Goal: Information Seeking & Learning: Learn about a topic

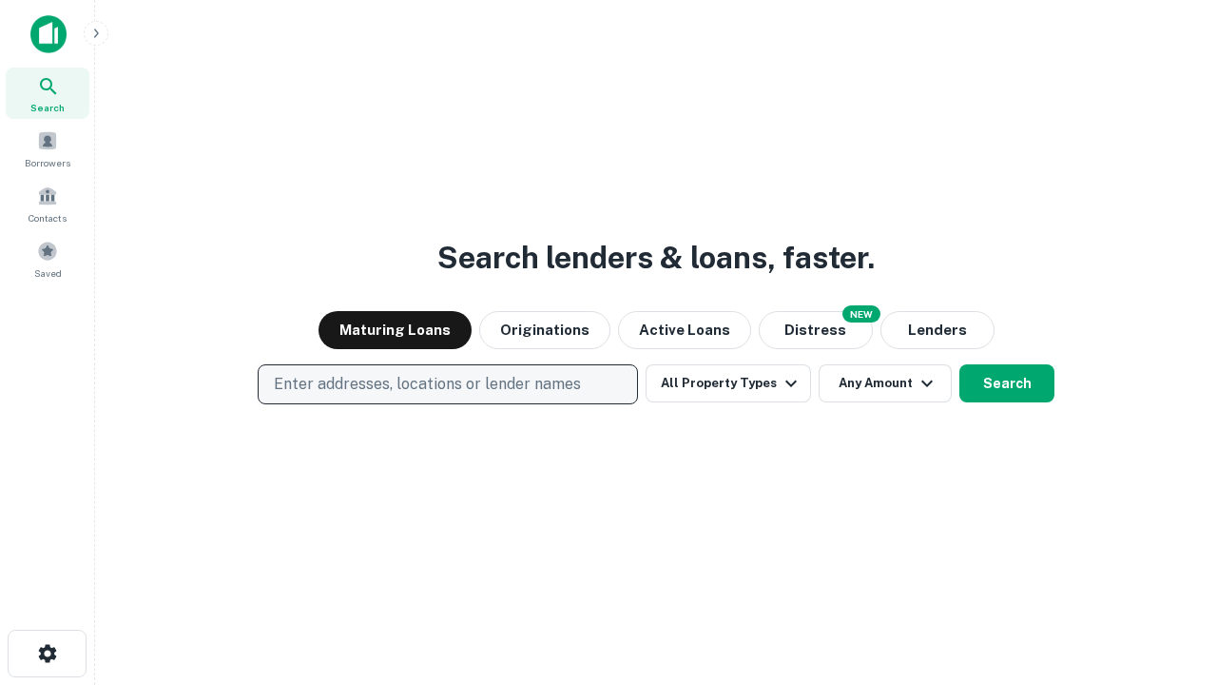
click at [447, 384] on p "Enter addresses, locations or lender names" at bounding box center [427, 384] width 307 height 23
type input "**********"
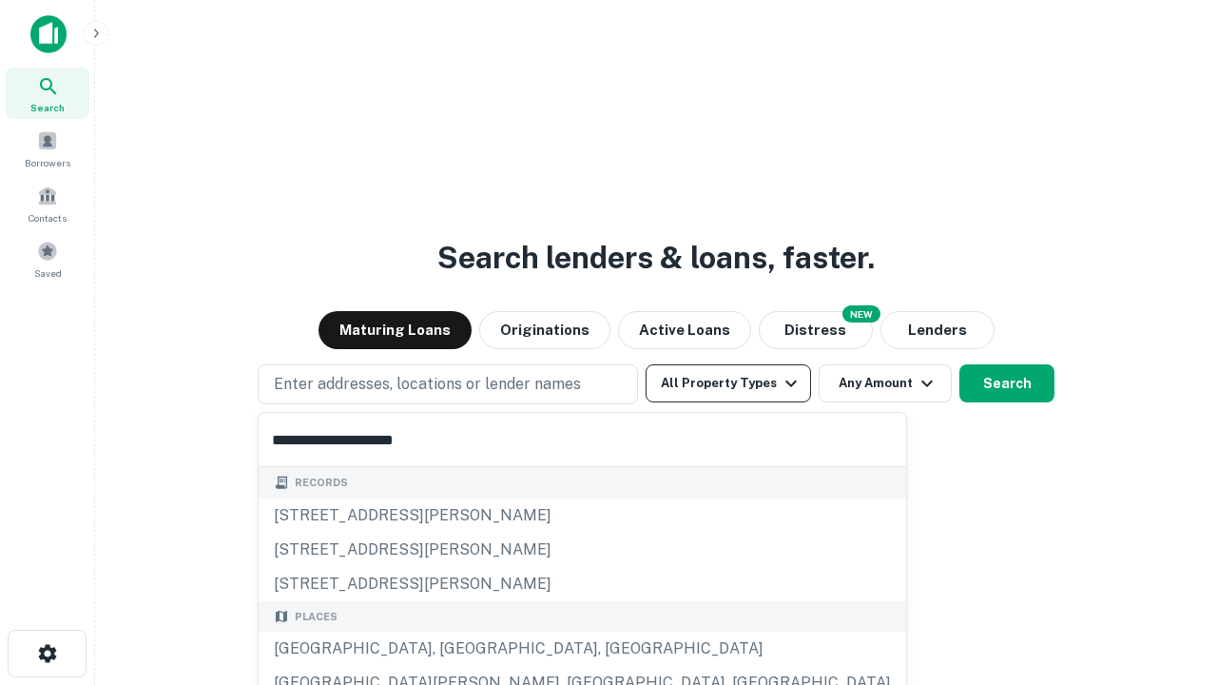
click at [455, 649] on div "[GEOGRAPHIC_DATA], [GEOGRAPHIC_DATA], [GEOGRAPHIC_DATA]" at bounding box center [583, 649] width 648 height 34
click at [729, 383] on button "All Property Types" at bounding box center [728, 383] width 165 height 38
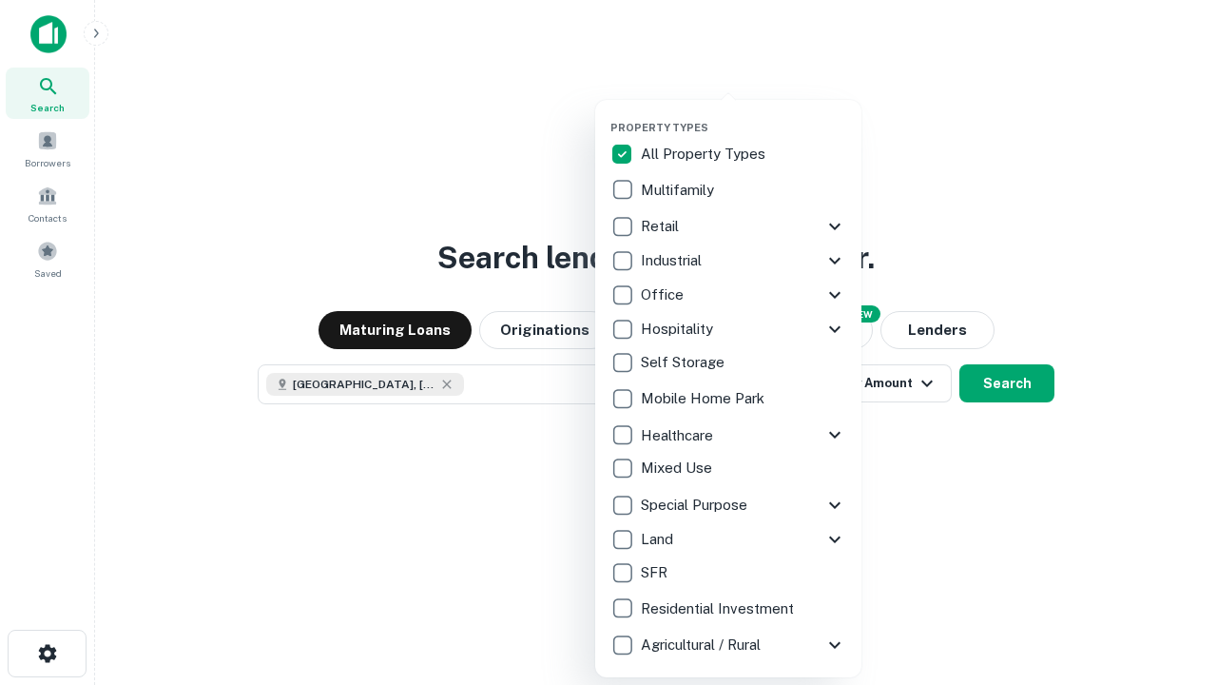
click at [744, 115] on button "button" at bounding box center [744, 115] width 266 height 1
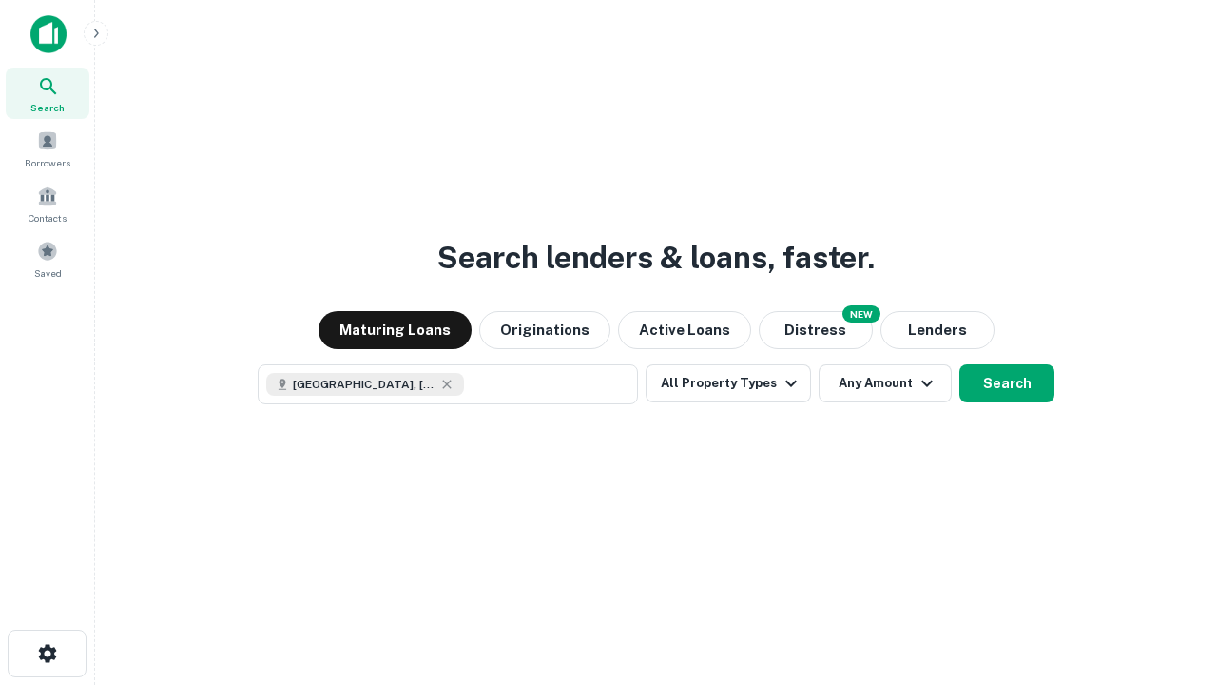
scroll to position [30, 0]
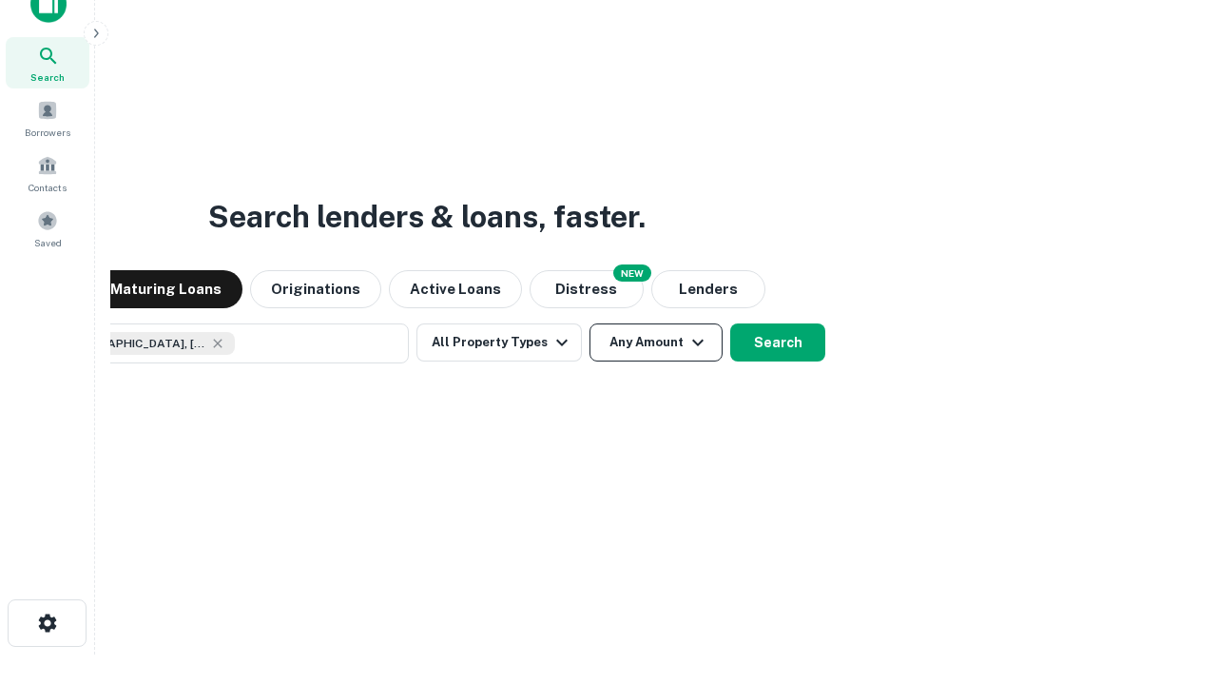
click at [590, 323] on button "Any Amount" at bounding box center [656, 342] width 133 height 38
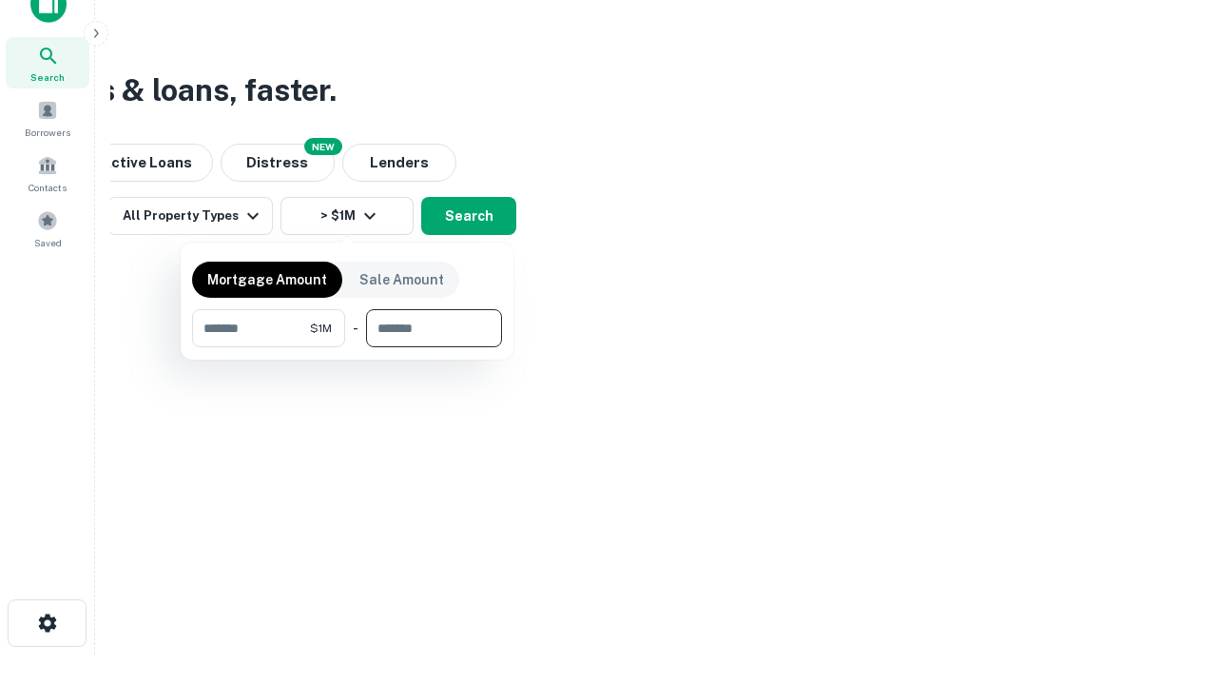
type input "*******"
click at [347, 347] on button "button" at bounding box center [347, 347] width 310 height 1
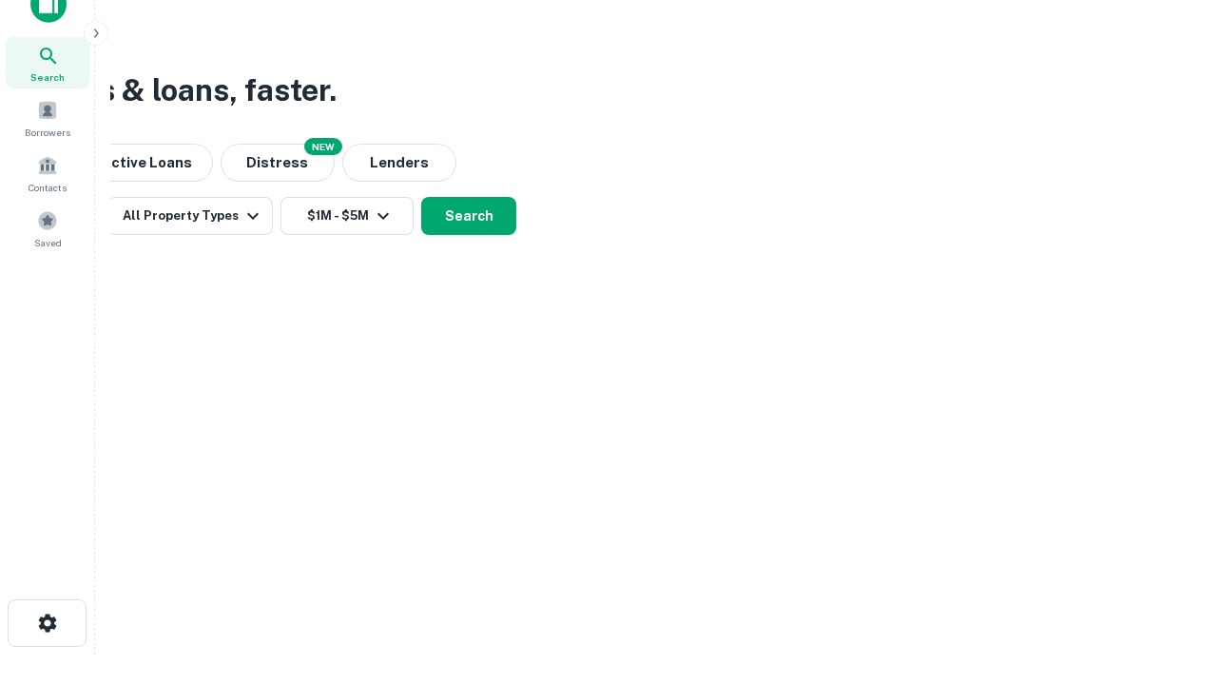
scroll to position [30, 0]
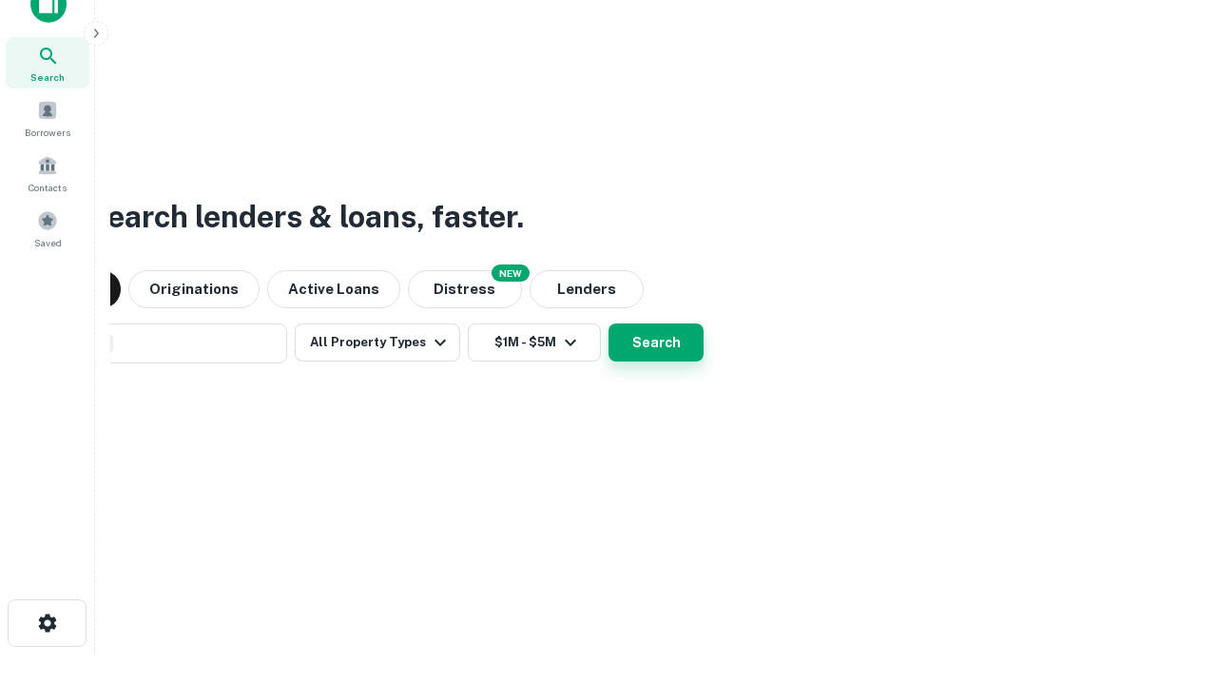
click at [609, 323] on button "Search" at bounding box center [656, 342] width 95 height 38
